Goal: Task Accomplishment & Management: Manage account settings

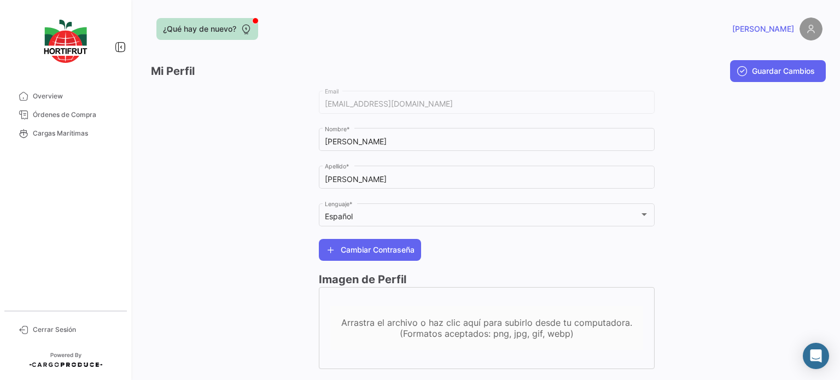
click at [235, 30] on span "¿Qué hay de nuevo?" at bounding box center [199, 29] width 73 height 11
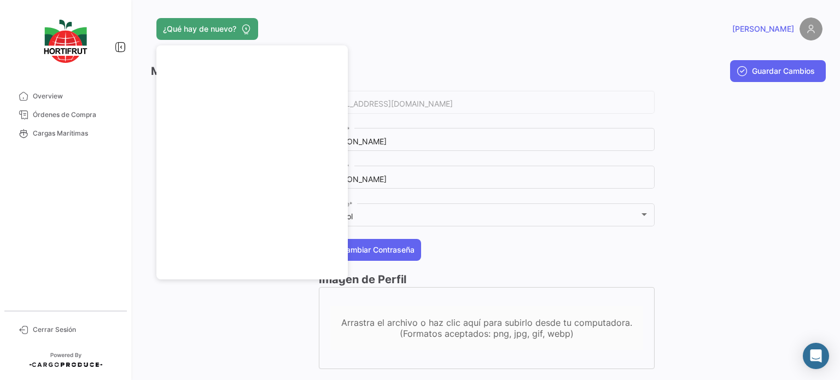
click at [400, 38] on div "¿Qué hay de nuevo?" at bounding box center [335, 29] width 369 height 22
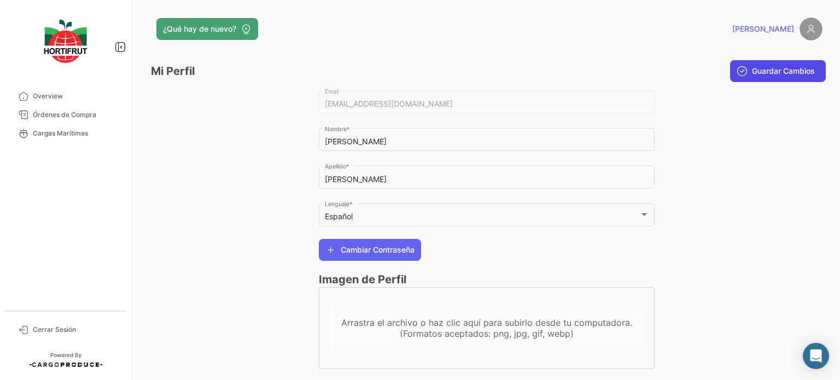
click at [730, 68] on button "Guardar Cambios" at bounding box center [778, 71] width 96 height 22
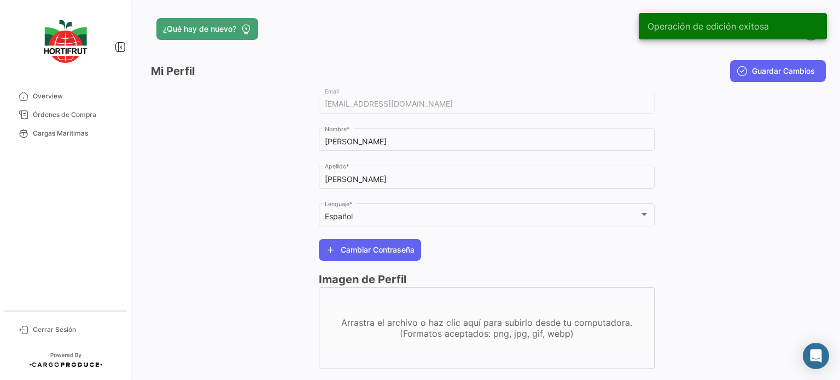
click at [558, 43] on app-header "¿Qué hay de nuevo? [PERSON_NAME]" at bounding box center [487, 36] width 672 height 36
click at [53, 97] on span "Overview" at bounding box center [75, 96] width 85 height 10
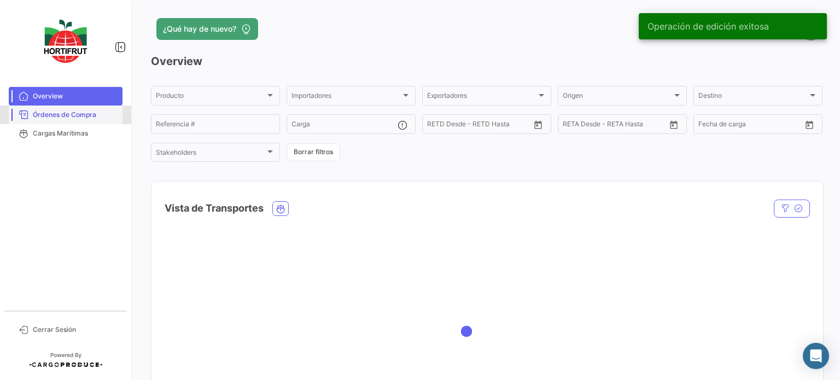
click at [58, 115] on span "Órdenes de Compra" at bounding box center [75, 115] width 85 height 10
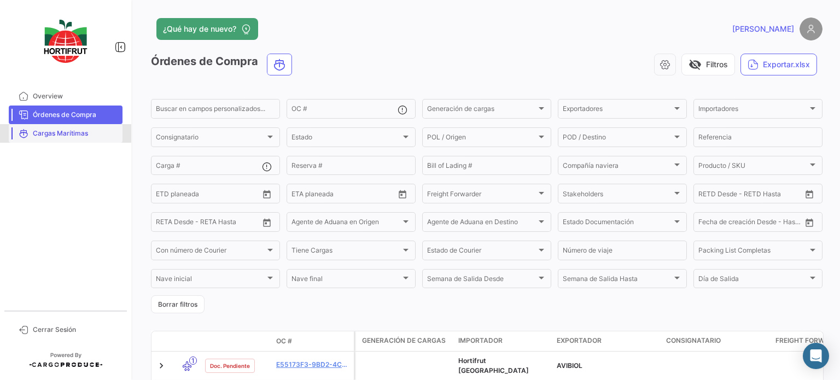
click at [83, 133] on span "Cargas Marítimas" at bounding box center [75, 134] width 85 height 10
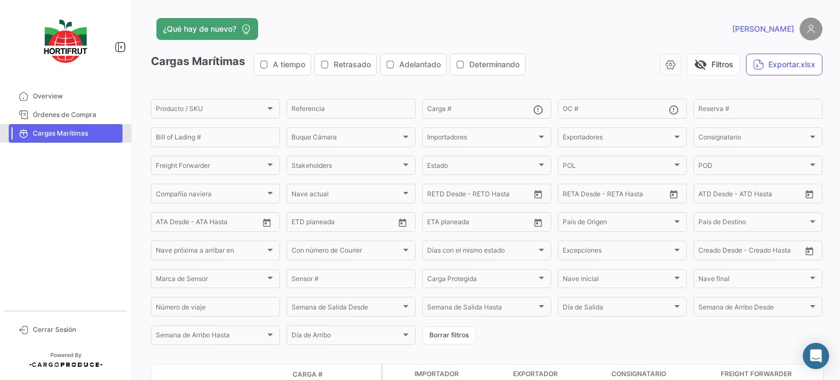
click at [83, 133] on span "Cargas Marítimas" at bounding box center [75, 134] width 85 height 10
click at [72, 97] on span "Overview" at bounding box center [75, 96] width 85 height 10
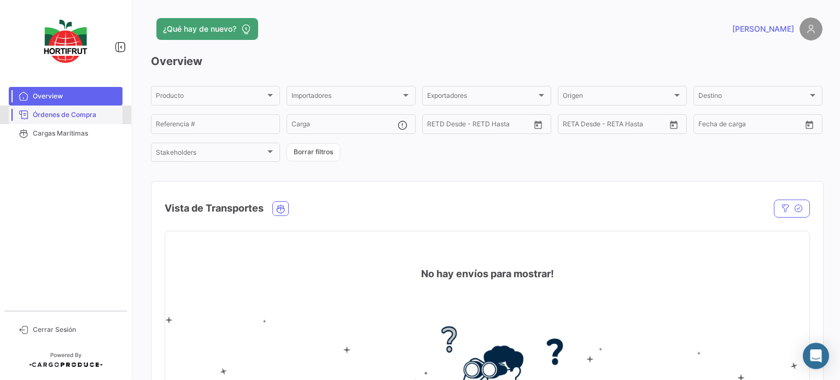
click at [94, 109] on link "Órdenes de Compra" at bounding box center [66, 115] width 114 height 19
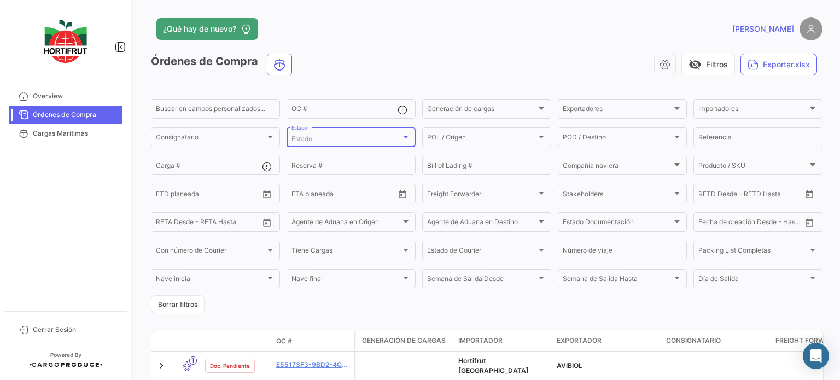
click at [349, 137] on div "Estado" at bounding box center [346, 139] width 109 height 8
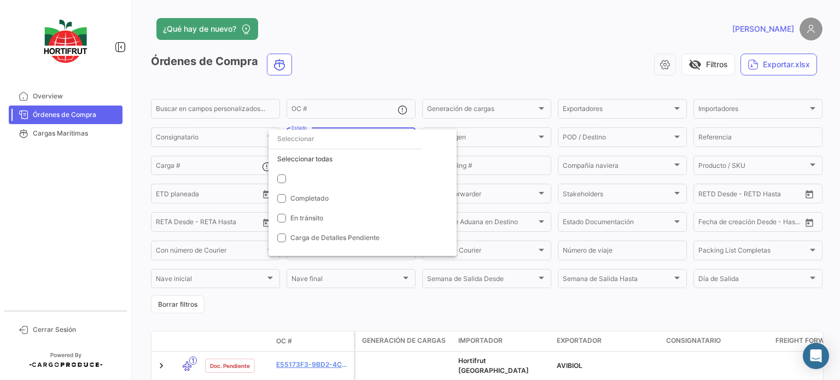
click at [384, 71] on div at bounding box center [420, 190] width 840 height 380
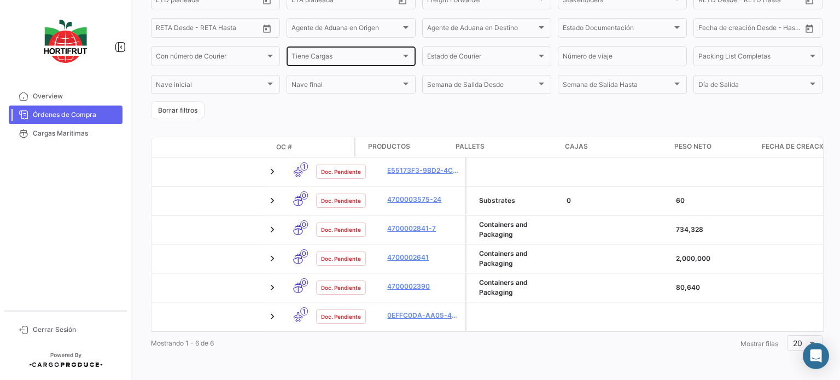
scroll to position [0, 2245]
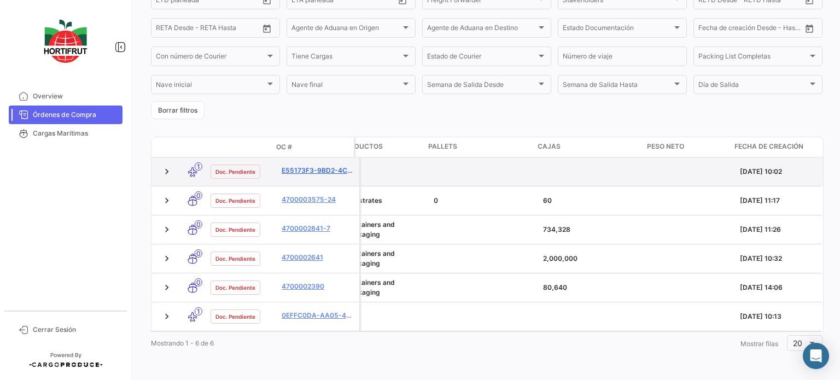
click at [283, 168] on link "e55173f3-9bd2-4ca3-80e7-a6d561d4623d" at bounding box center [318, 171] width 73 height 10
